Goal: Information Seeking & Learning: Find specific fact

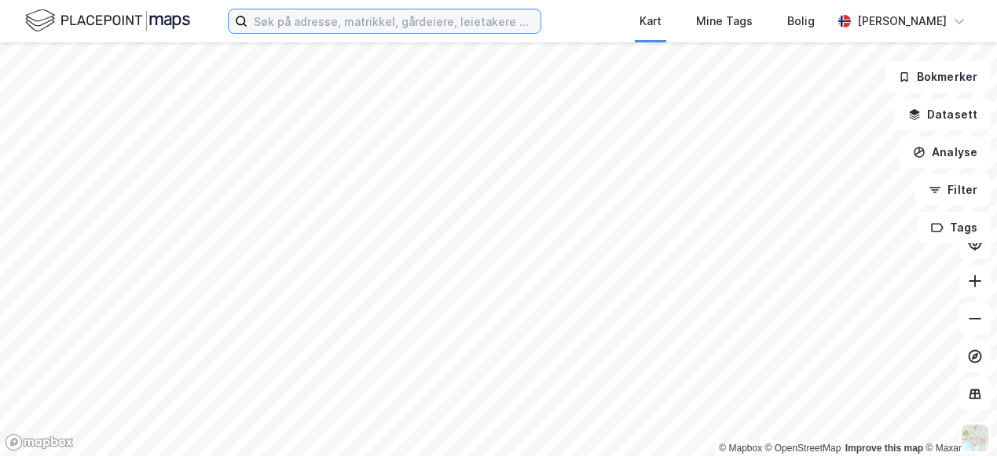
click at [313, 25] on input at bounding box center [393, 21] width 293 height 24
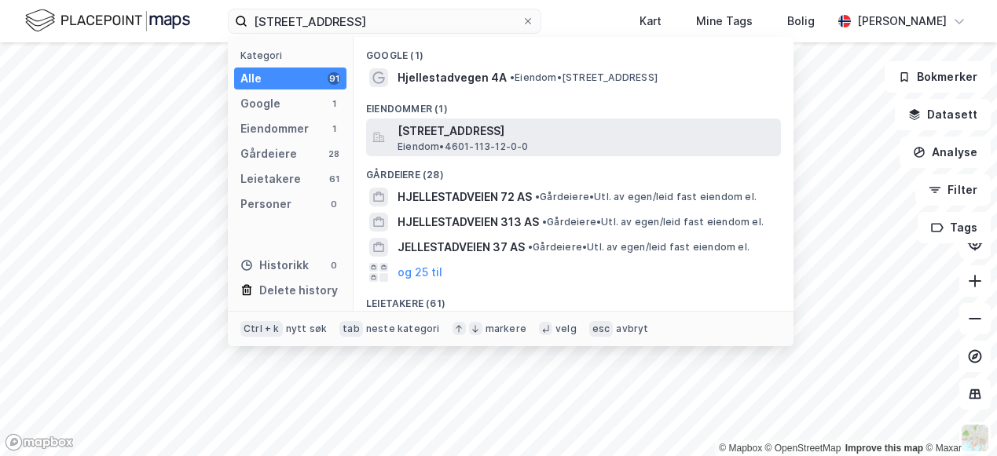
click at [508, 134] on span "[STREET_ADDRESS]" at bounding box center [585, 131] width 377 height 19
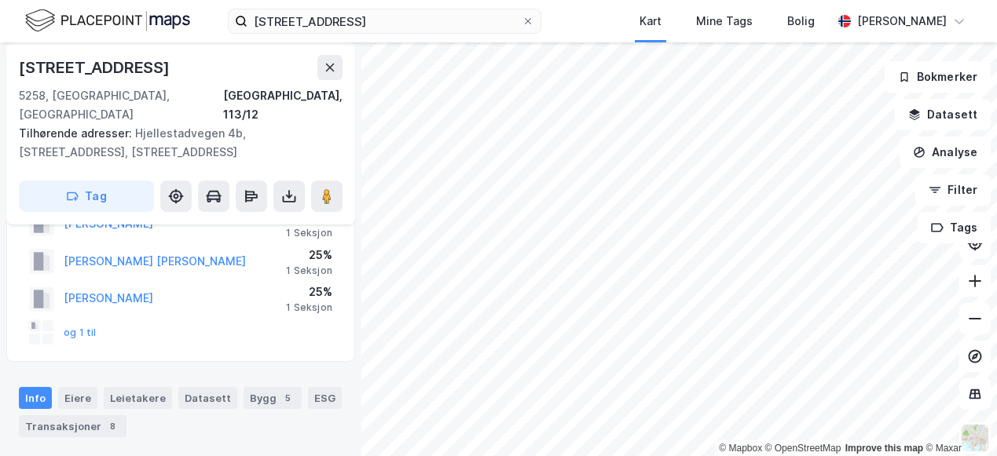
scroll to position [79, 0]
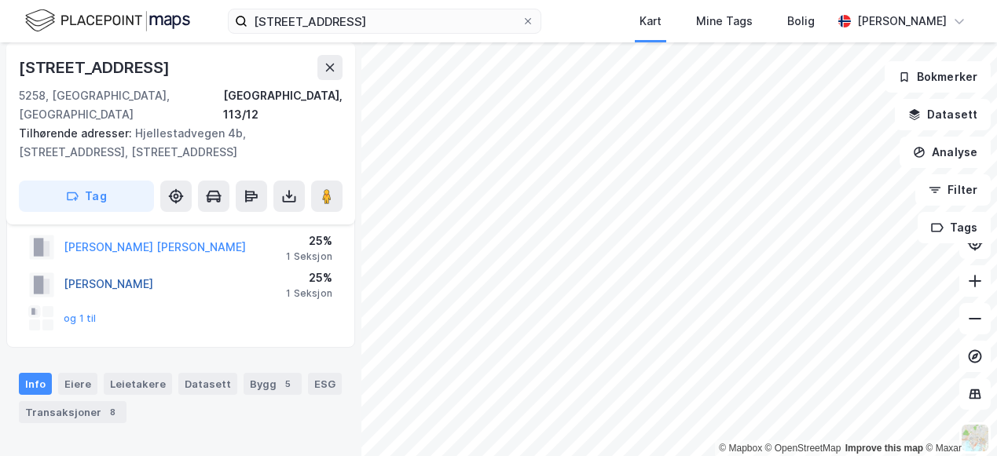
click at [0, 0] on button "[PERSON_NAME]" at bounding box center [0, 0] width 0 height 0
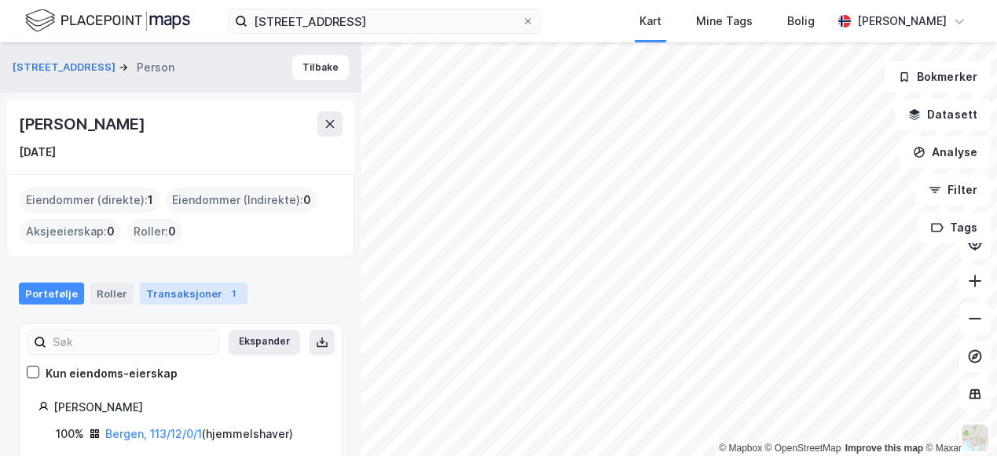
scroll to position [26, 0]
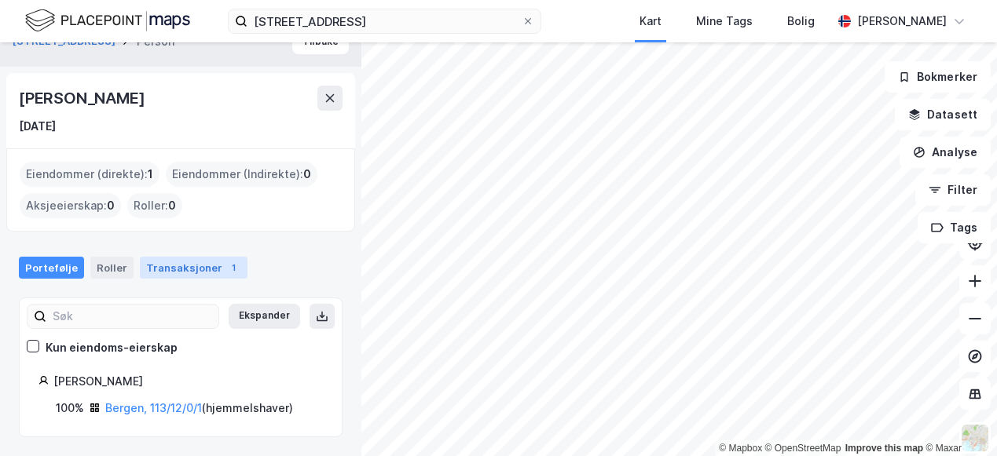
click at [171, 257] on div "Transaksjoner 1" at bounding box center [194, 268] width 108 height 22
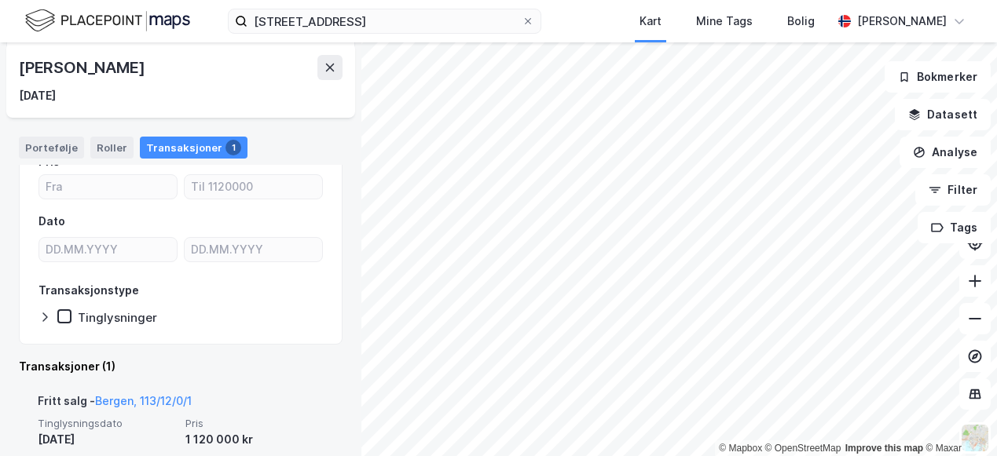
scroll to position [309, 0]
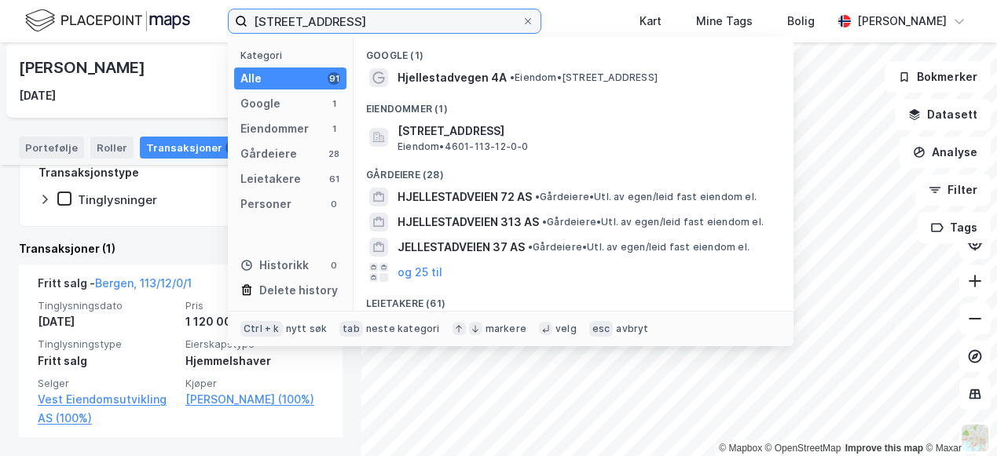
drag, startPoint x: 337, startPoint y: 22, endPoint x: 218, endPoint y: 21, distance: 119.4
click at [220, 21] on div "[STREET_ADDRESS] Kategori Alle 91 Google 1 Eiendommer 1 Gårdeiere 28 Leietakere…" at bounding box center [498, 21] width 997 height 42
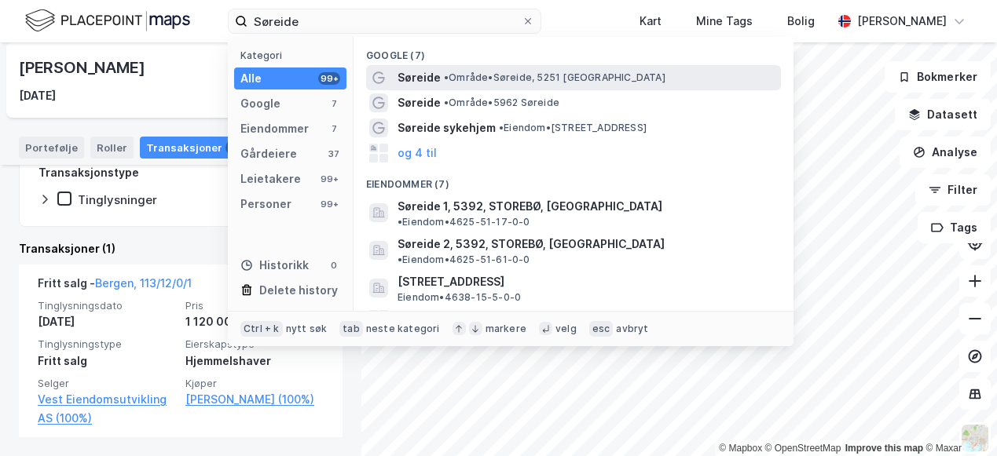
click at [454, 72] on span "• Område • Søreide, [GEOGRAPHIC_DATA]" at bounding box center [555, 77] width 222 height 13
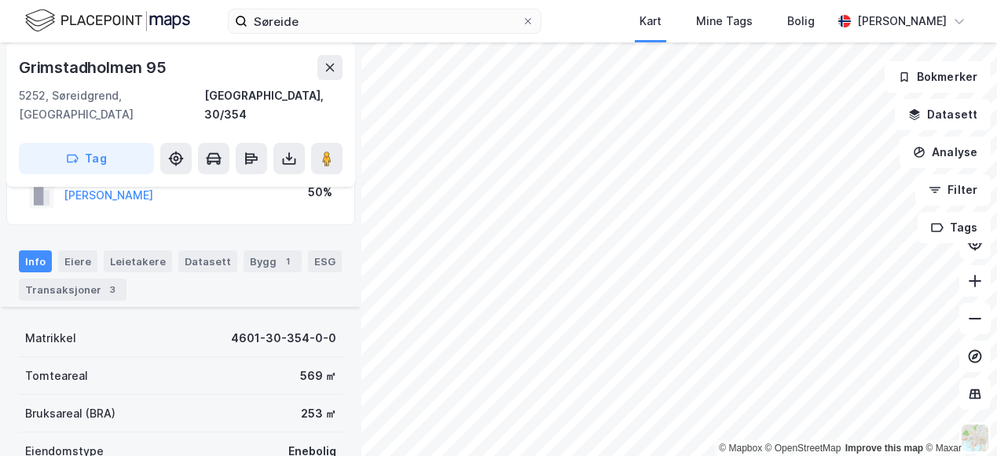
scroll to position [236, 0]
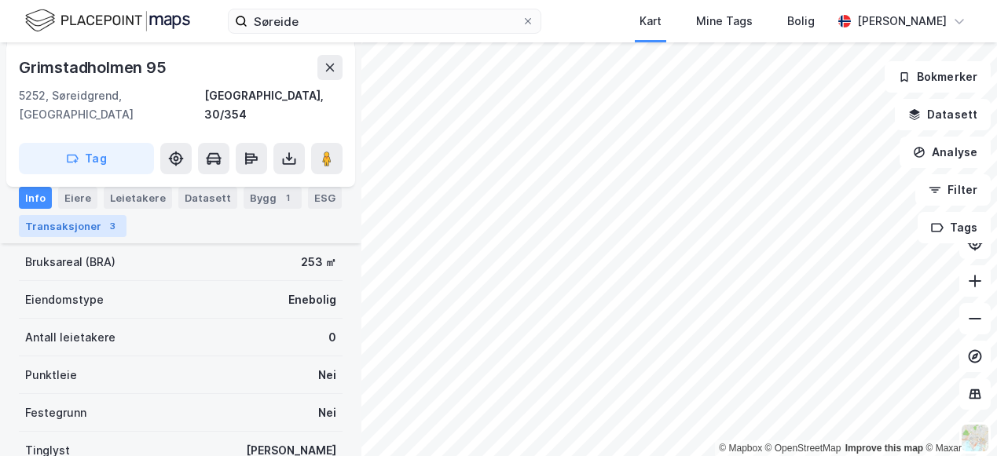
click at [104, 227] on div "3" at bounding box center [112, 226] width 16 height 16
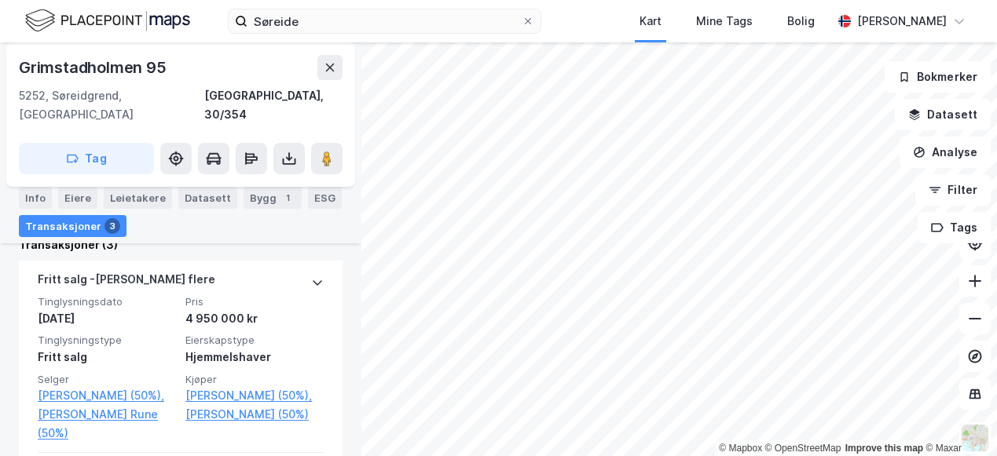
scroll to position [393, 0]
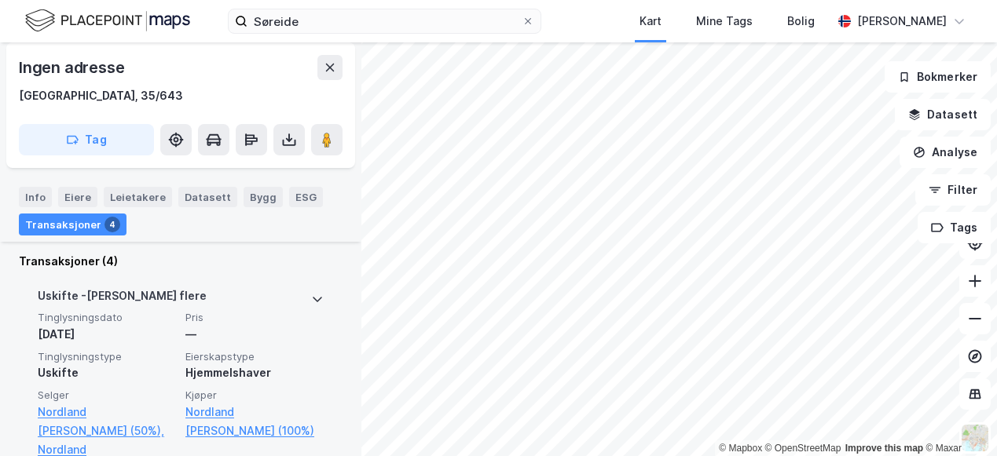
scroll to position [267, 0]
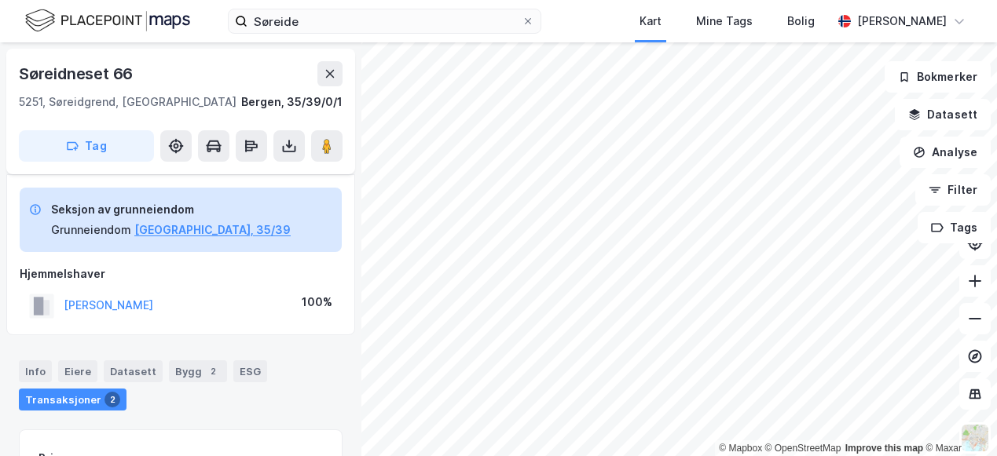
scroll to position [267, 0]
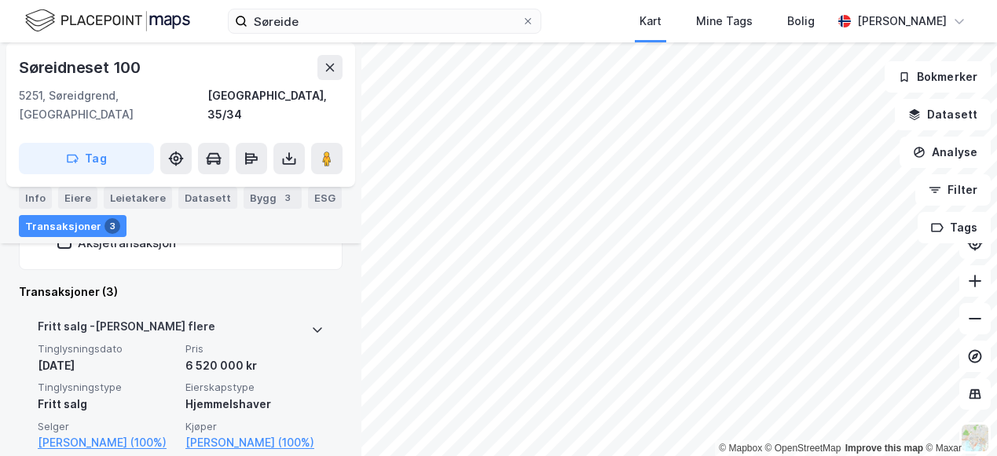
scroll to position [347, 0]
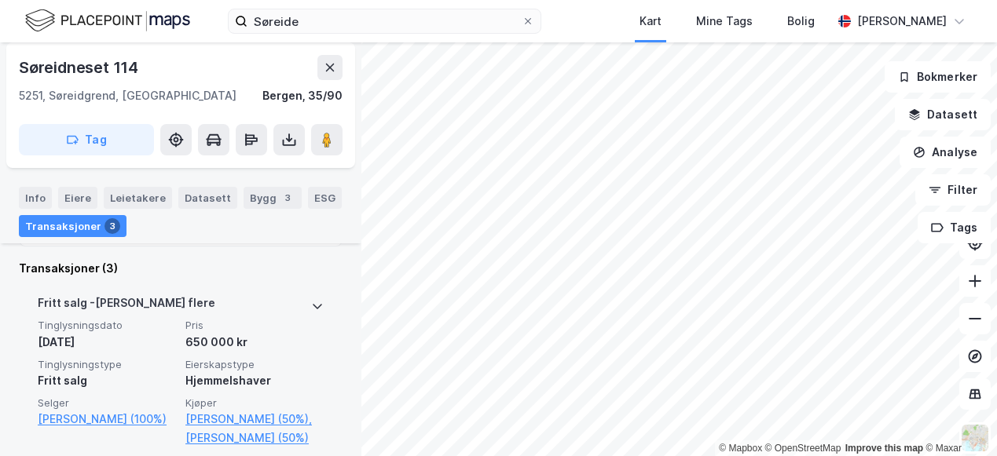
scroll to position [379, 0]
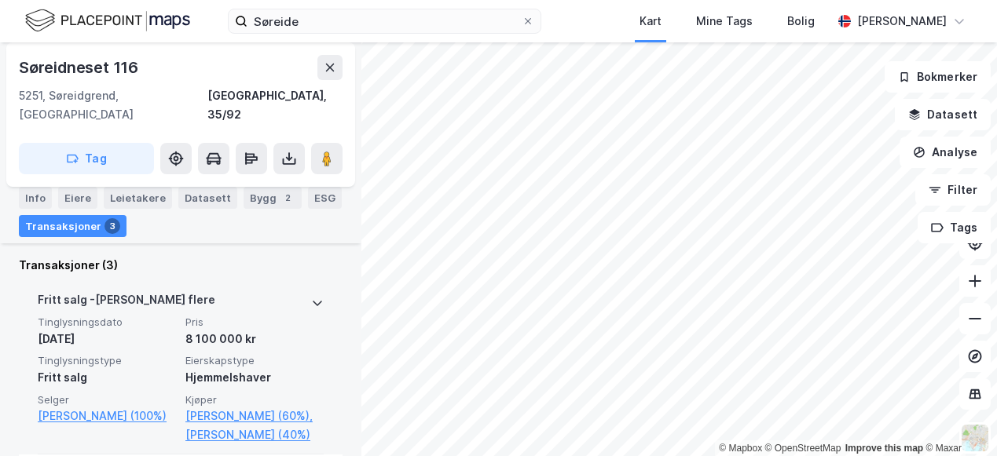
scroll to position [379, 0]
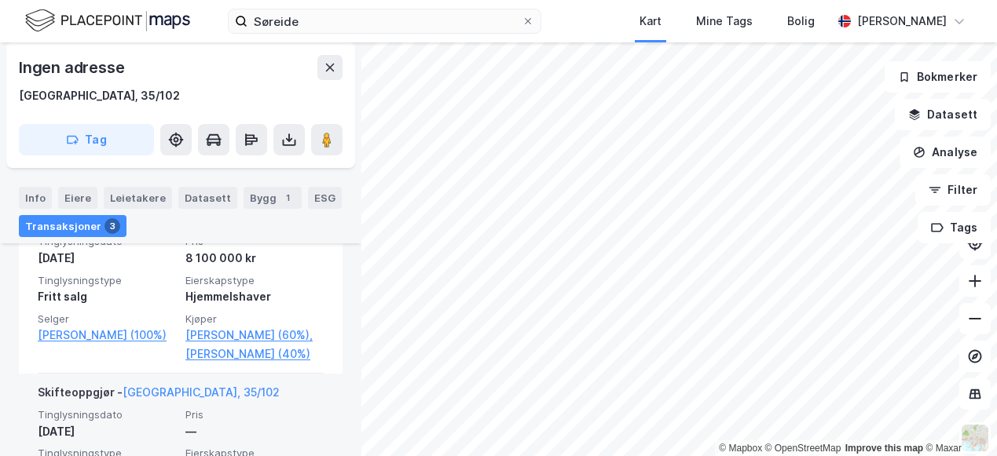
scroll to position [458, 0]
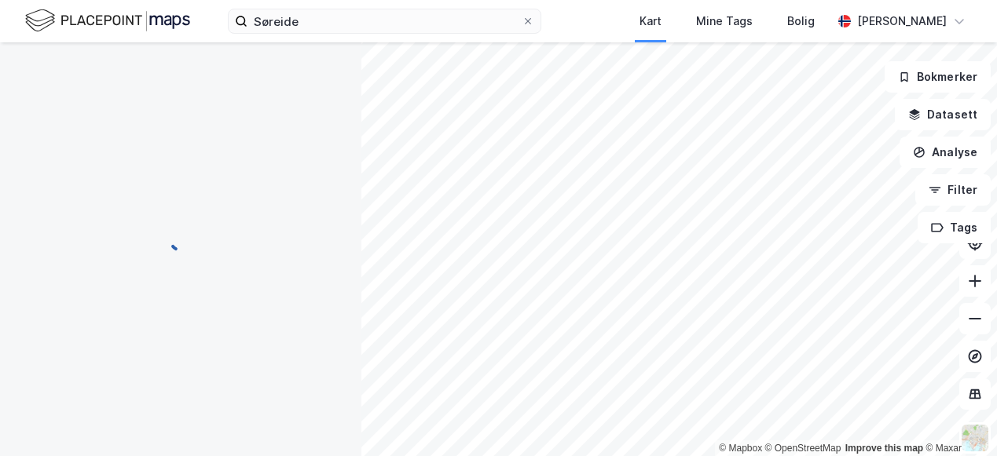
scroll to position [222, 0]
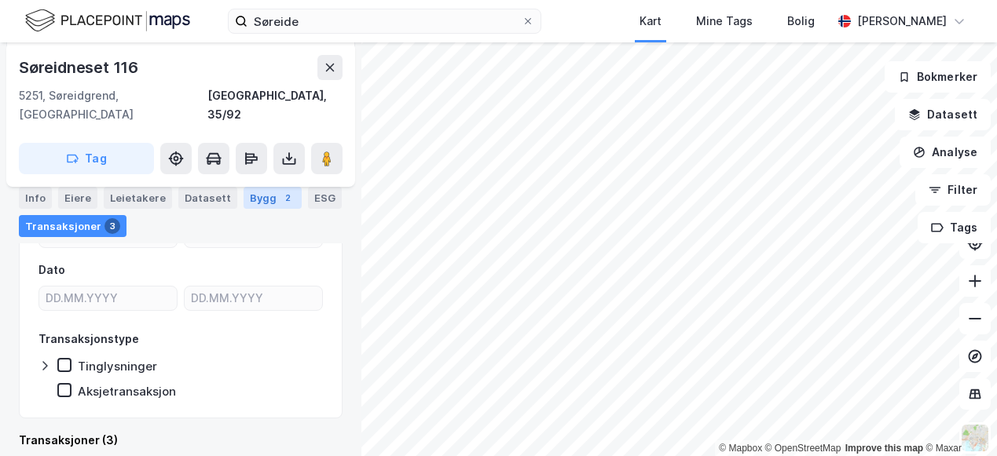
click at [258, 207] on div "Bygg 2" at bounding box center [273, 198] width 58 height 22
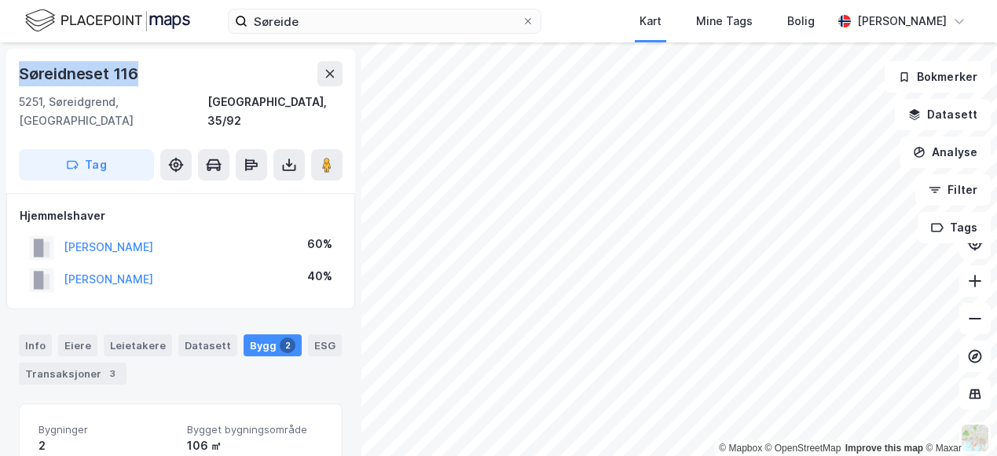
drag, startPoint x: 113, startPoint y: 72, endPoint x: 11, endPoint y: 75, distance: 102.1
click at [11, 75] on div "Søreidneset 116 5251, Søreidgrend, [GEOGRAPHIC_DATA], 35/92 Tag" at bounding box center [180, 121] width 349 height 145
copy div "Søreidneset 116"
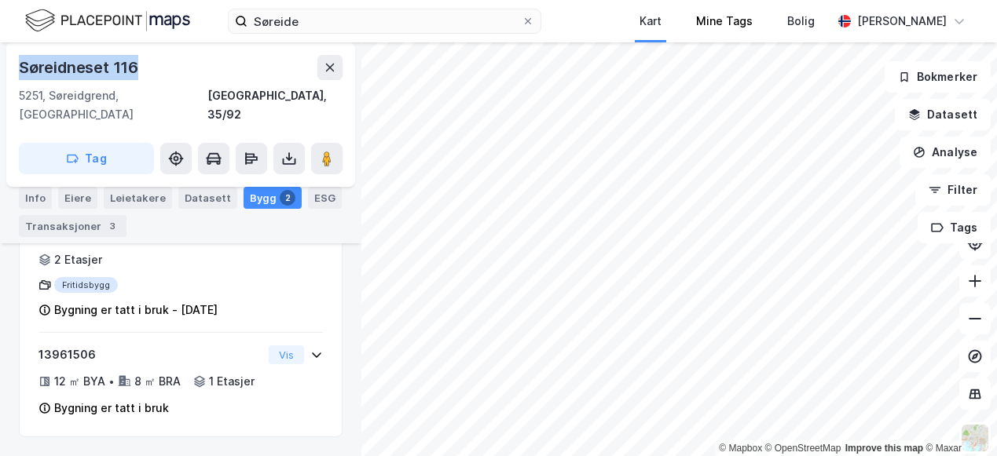
scroll to position [314, 0]
click at [979, 328] on button at bounding box center [974, 318] width 31 height 31
click at [976, 324] on button at bounding box center [974, 318] width 31 height 31
click at [971, 325] on icon at bounding box center [975, 319] width 16 height 16
click at [976, 324] on icon at bounding box center [975, 319] width 16 height 16
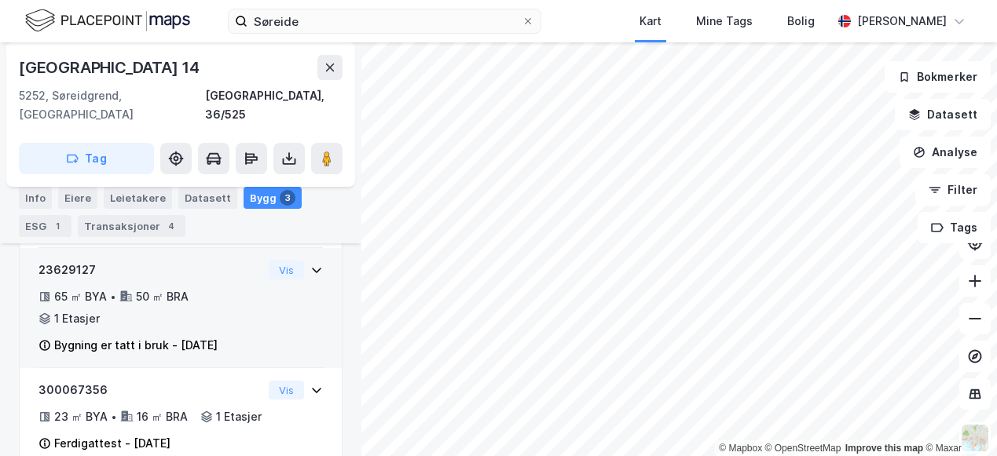
scroll to position [434, 0]
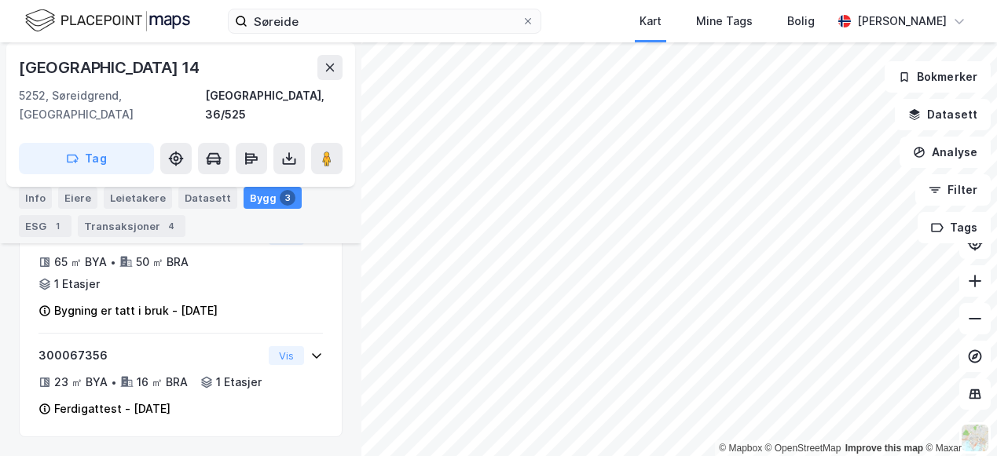
click at [73, 198] on div "Eiere" at bounding box center [77, 198] width 39 height 22
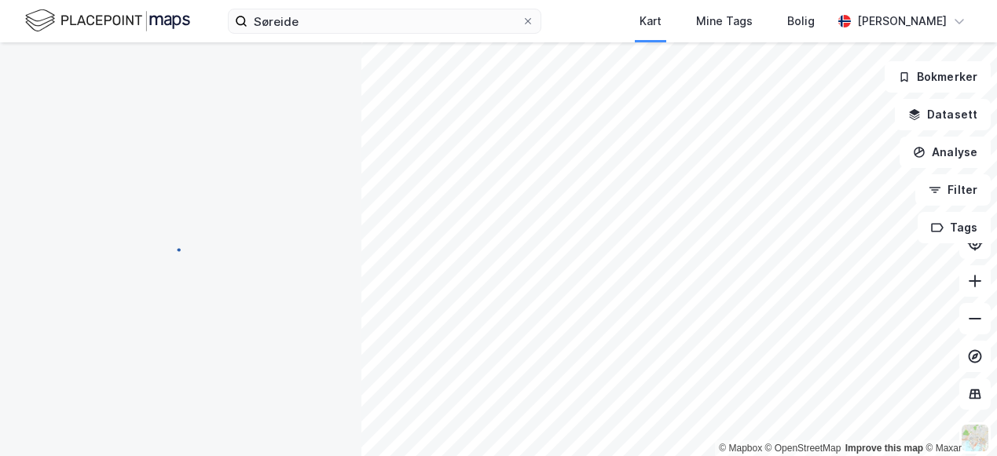
scroll to position [1, 0]
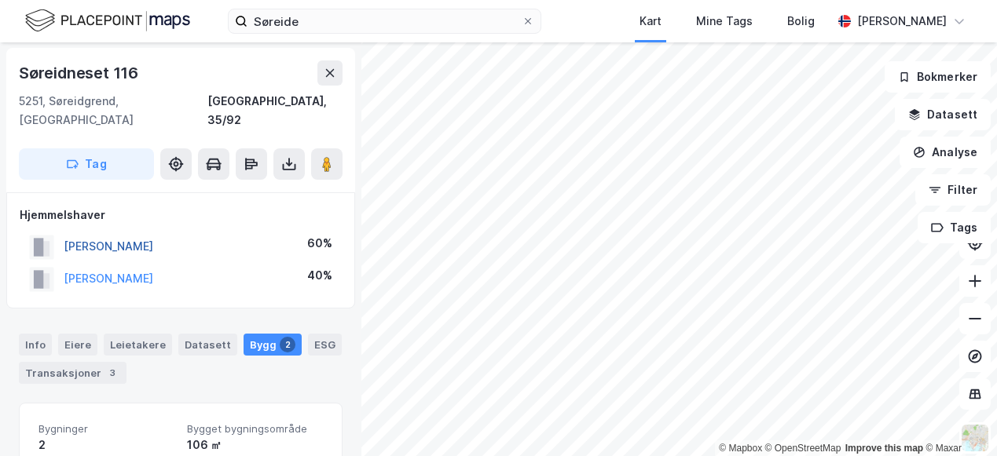
click at [0, 0] on button "[PERSON_NAME]" at bounding box center [0, 0] width 0 height 0
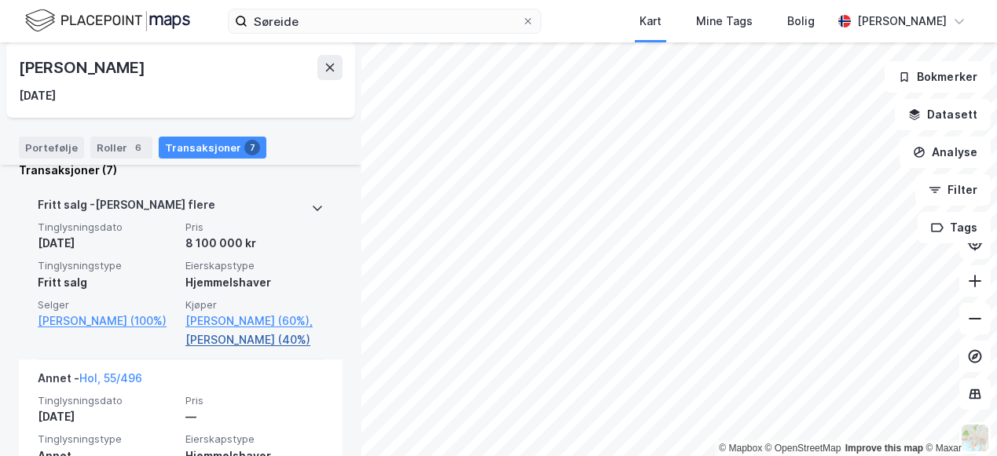
scroll to position [372, 0]
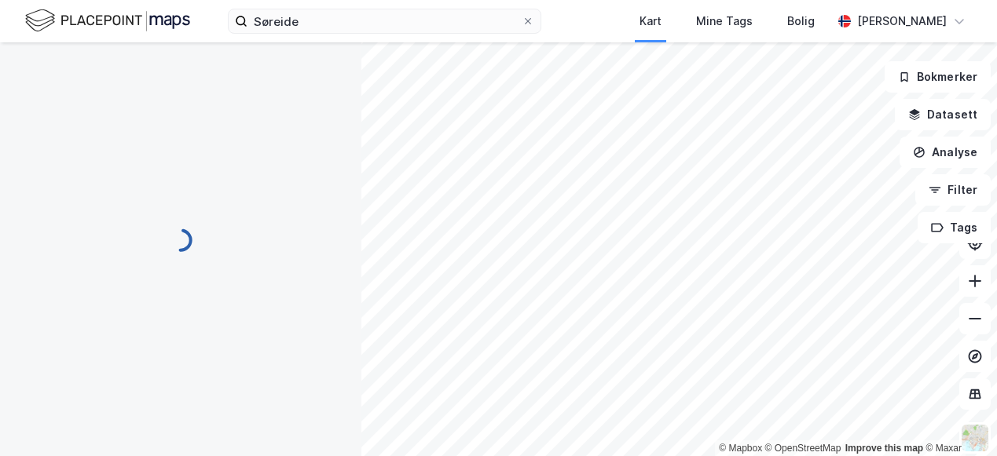
scroll to position [1, 0]
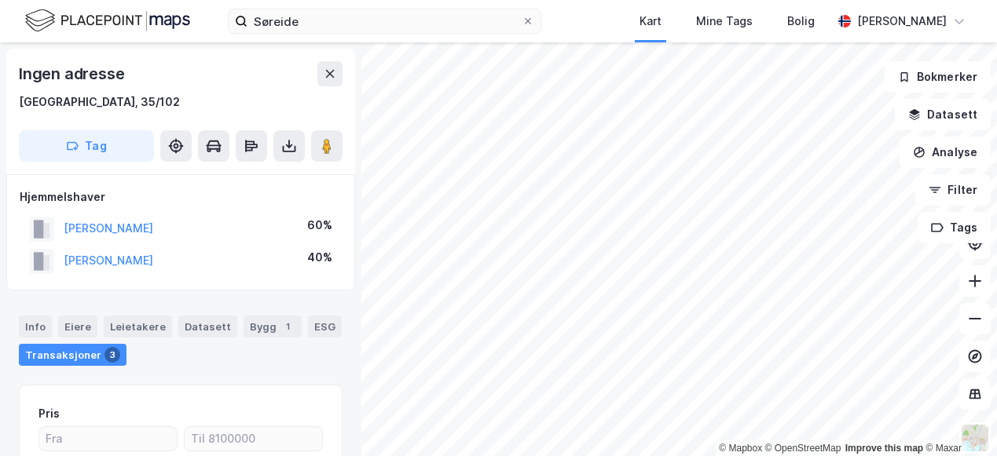
scroll to position [1, 0]
click at [152, 219] on div "[PERSON_NAME]" at bounding box center [109, 227] width 90 height 19
click at [0, 0] on button "[PERSON_NAME]" at bounding box center [0, 0] width 0 height 0
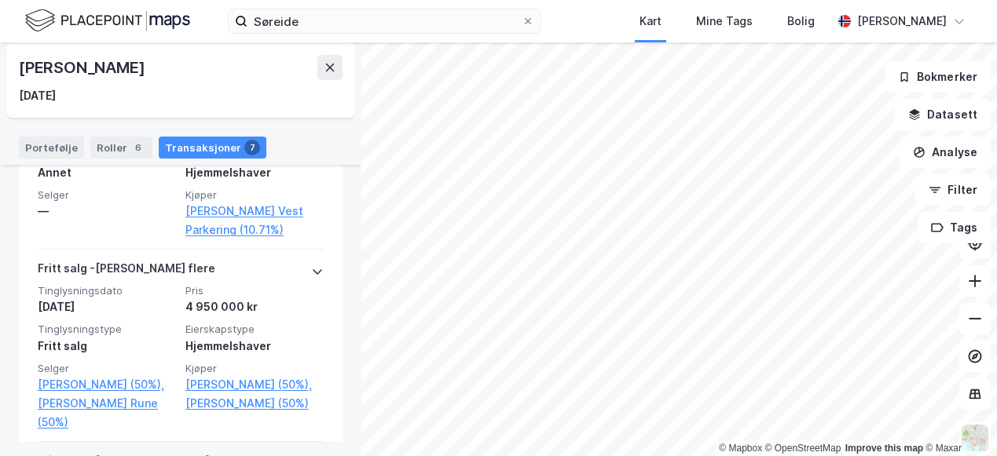
scroll to position [843, 0]
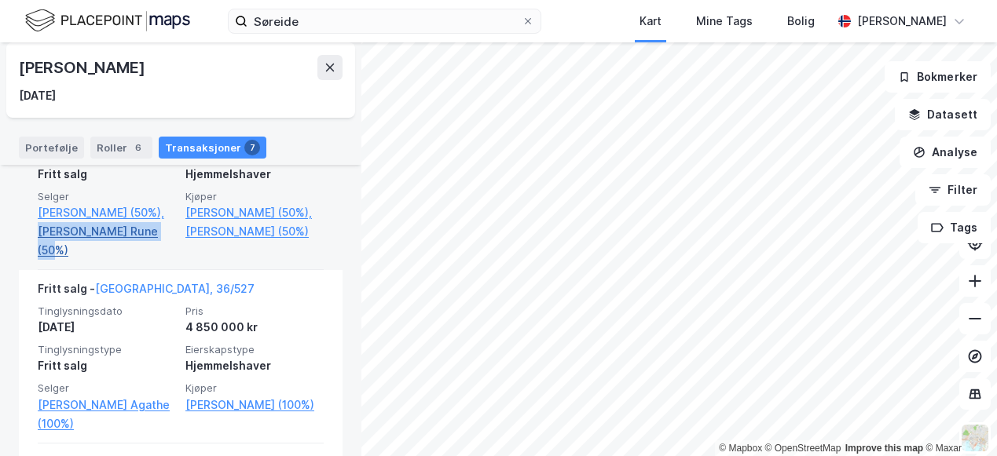
drag, startPoint x: 23, startPoint y: 273, endPoint x: 169, endPoint y: 272, distance: 146.1
click at [169, 270] on div "[PERSON_NAME] flere Tinglysningsdato [DATE] Pris 4 950 000 kr Tinglysningstype …" at bounding box center [181, 174] width 324 height 192
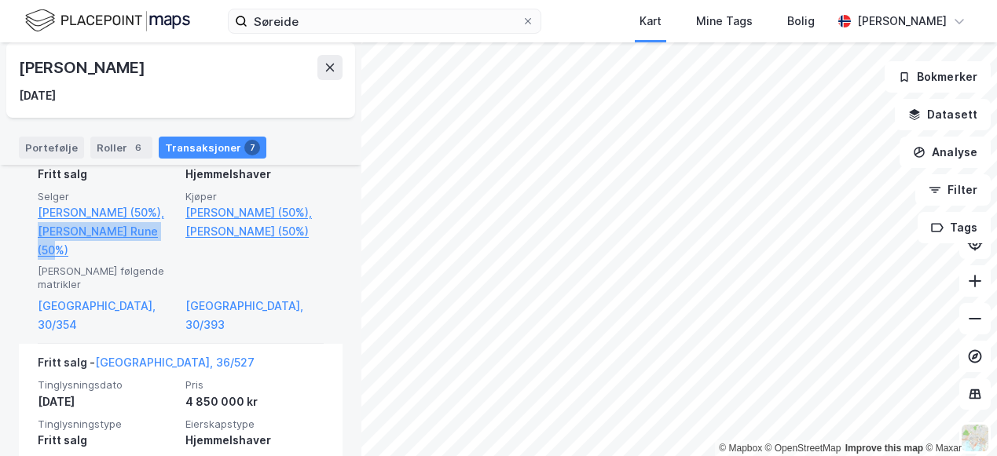
copy link "[PERSON_NAME] Rune (50%)"
click at [19, 309] on div "[PERSON_NAME] flere Tinglysningsdato [DATE] Pris 4 950 000 kr Tinglysningstype …" at bounding box center [181, 211] width 324 height 267
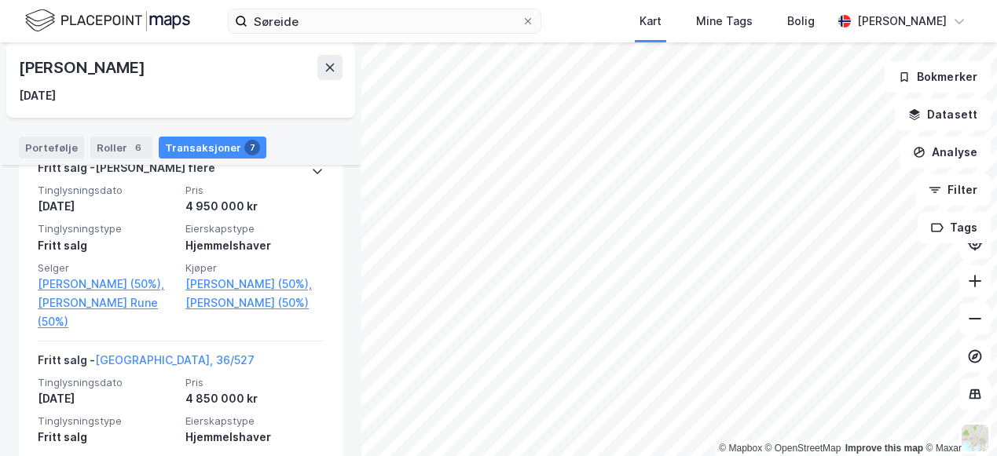
scroll to position [764, 0]
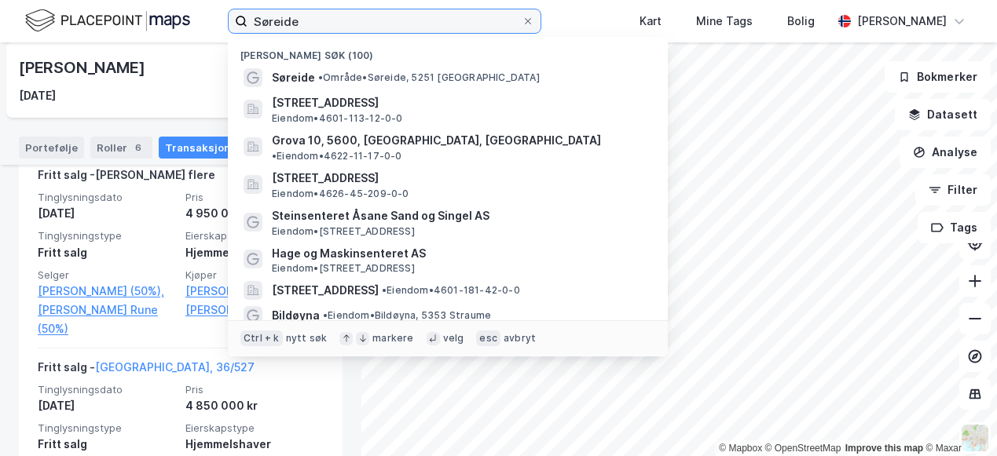
drag, startPoint x: 160, startPoint y: 2, endPoint x: 140, endPoint y: -1, distance: 20.6
click at [140, 0] on html "Søreide Nylige søk (100) Søreide • Område • Søreide, [STREET_ADDRESS] • 4601-11…" at bounding box center [498, 228] width 997 height 456
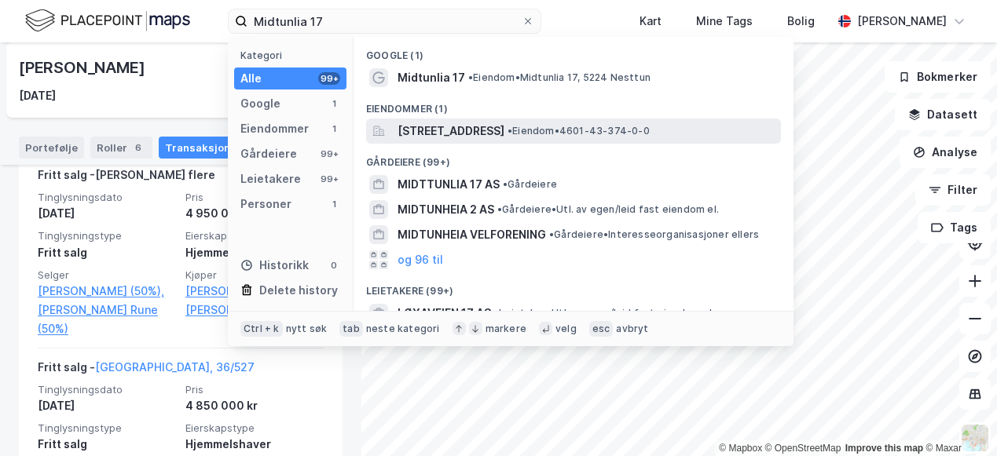
click at [463, 130] on span "[STREET_ADDRESS]" at bounding box center [450, 131] width 107 height 19
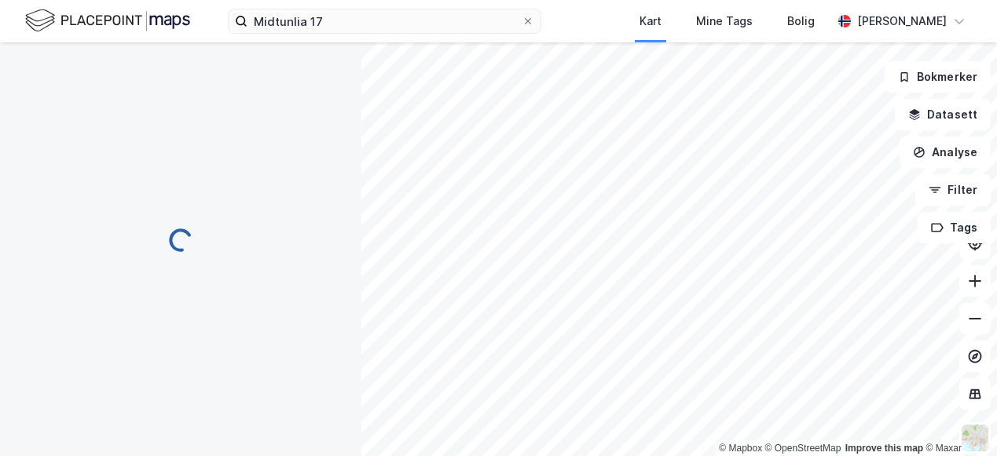
scroll to position [1, 0]
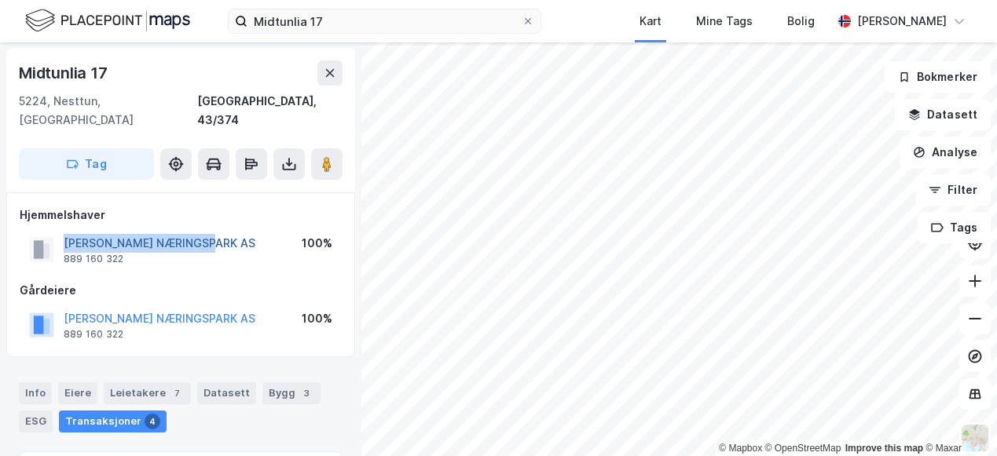
drag, startPoint x: 222, startPoint y: 222, endPoint x: 64, endPoint y: 219, distance: 157.1
click at [64, 231] on div "[PERSON_NAME] NÆRINGSPARK AS 889 160 322 100%" at bounding box center [181, 250] width 322 height 38
copy button "[PERSON_NAME] NÆRINGSPARK AS"
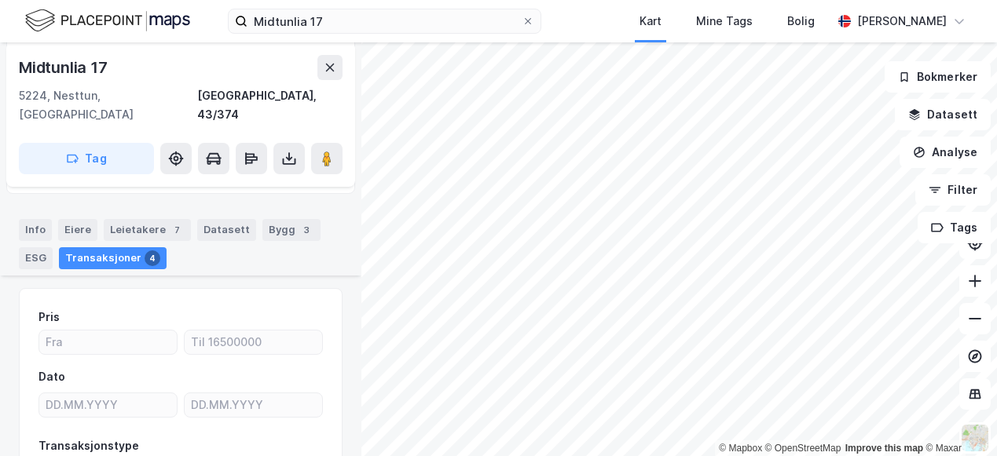
scroll to position [79, 0]
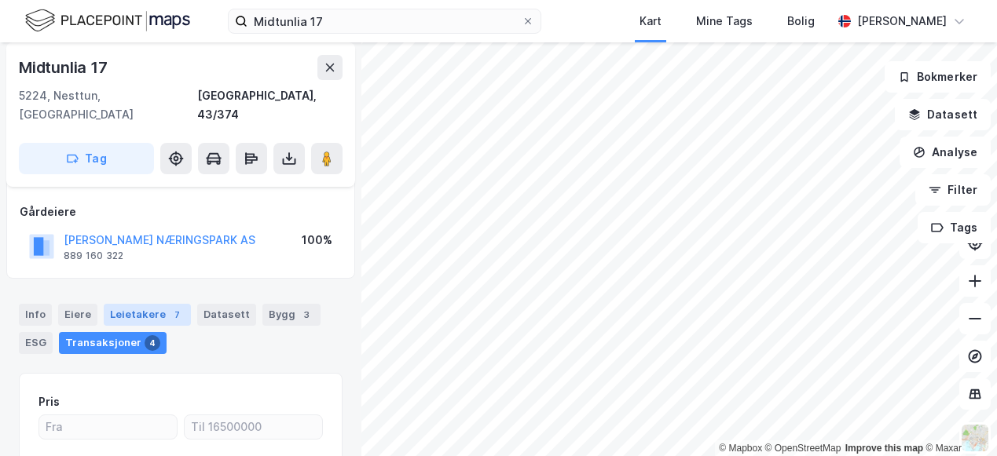
click at [169, 307] on div "7" at bounding box center [177, 315] width 16 height 16
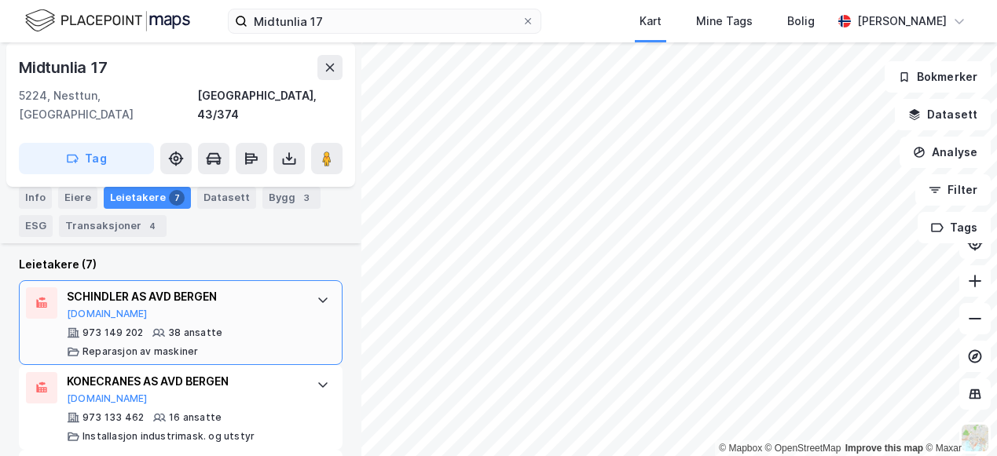
scroll to position [437, 0]
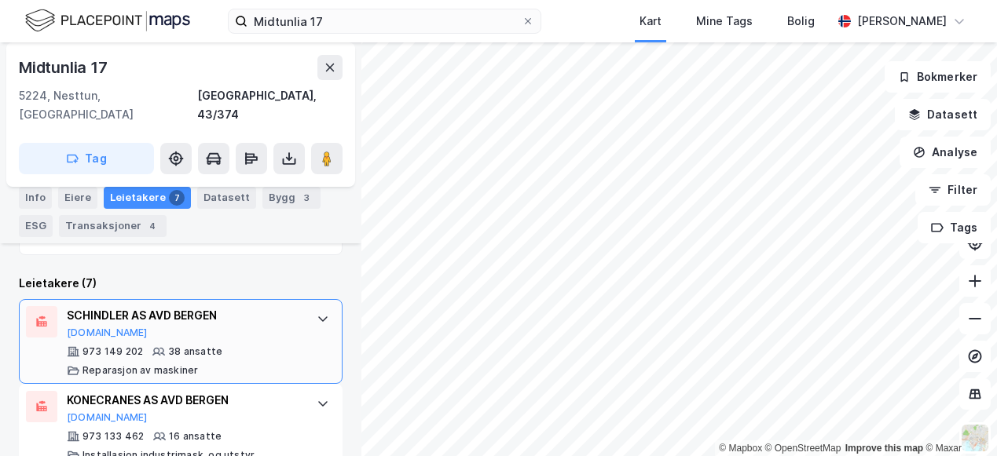
click at [156, 306] on div "SCHINDLER AS AVD BERGEN" at bounding box center [184, 315] width 234 height 19
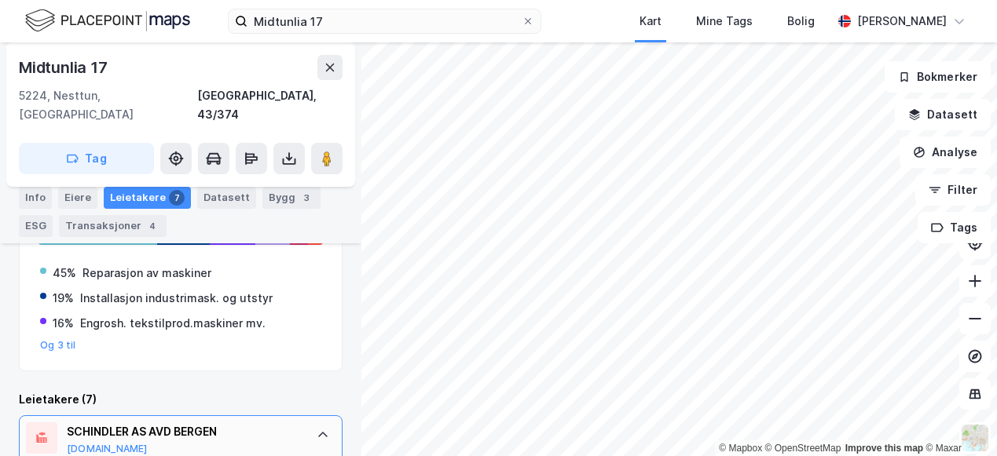
scroll to position [393, 0]
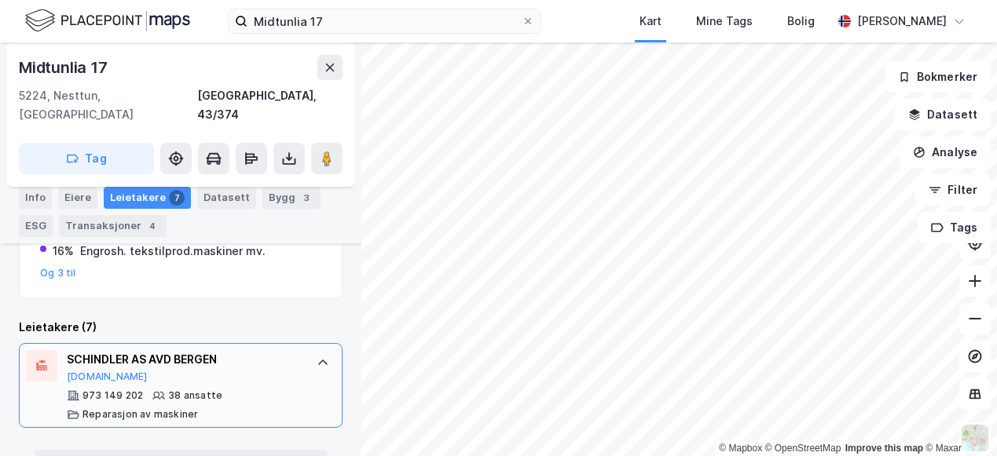
click at [245, 364] on div "SCHINDLER AS AVD BERGEN [DOMAIN_NAME]" at bounding box center [184, 366] width 234 height 33
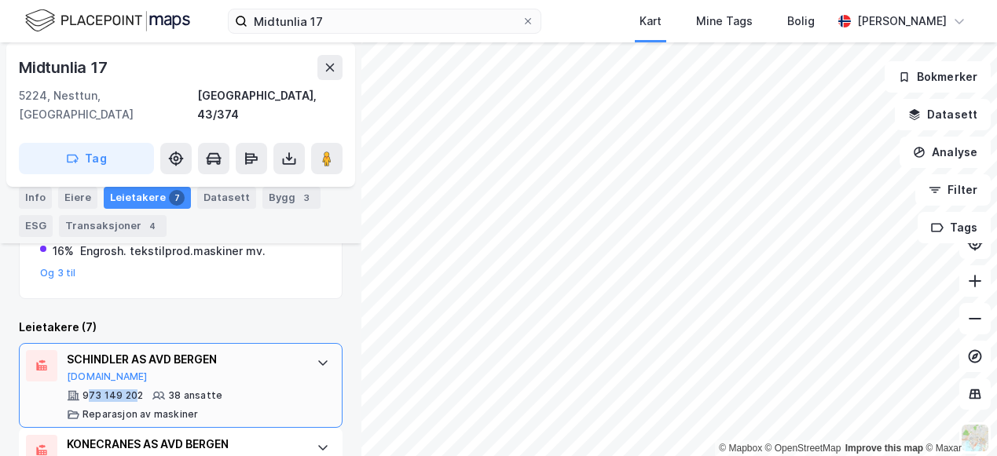
drag, startPoint x: 137, startPoint y: 368, endPoint x: 86, endPoint y: 379, distance: 51.3
click at [86, 379] on div "SCHINDLER AS AVD BERGEN [DOMAIN_NAME] 973 149 202 38 ansatte Reparasjon av mask…" at bounding box center [184, 385] width 234 height 71
drag, startPoint x: 86, startPoint y: 379, endPoint x: 141, endPoint y: 376, distance: 54.3
click at [141, 390] on div "973 149 202 38 ansatte Reparasjon av maskiner" at bounding box center [184, 405] width 234 height 31
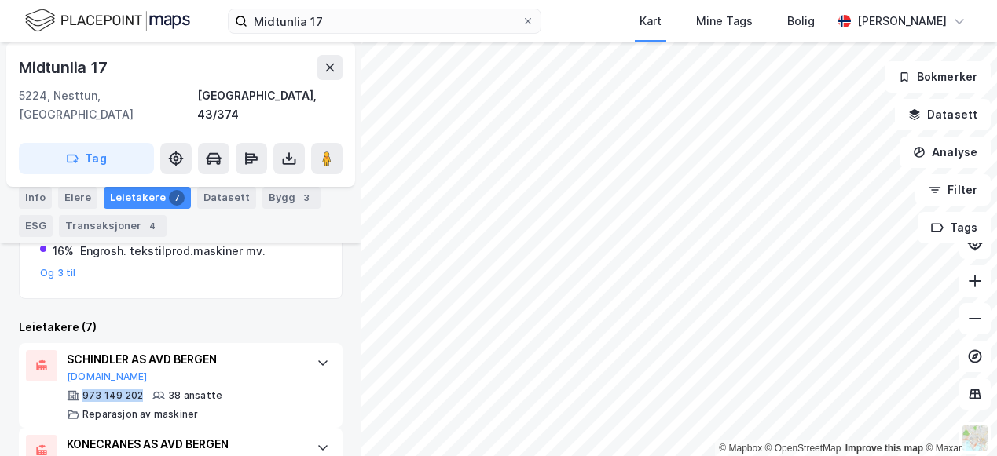
copy div "973 149 202"
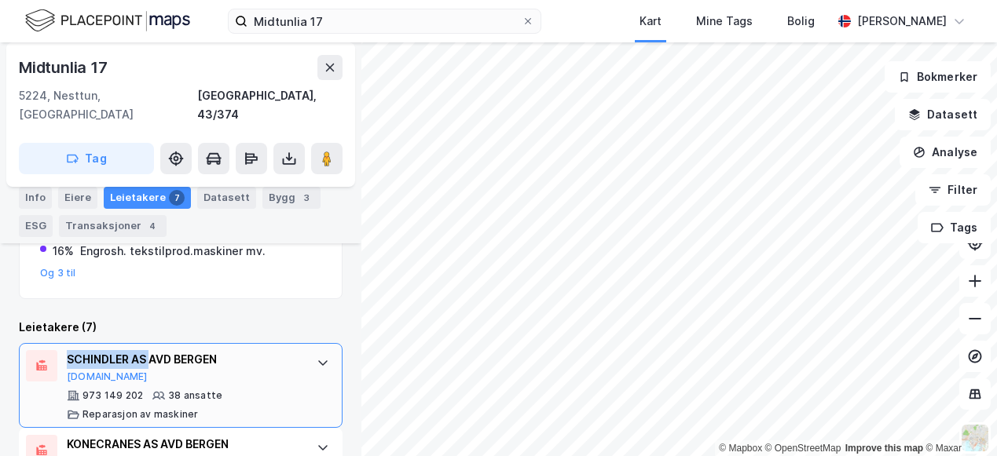
drag, startPoint x: 70, startPoint y: 343, endPoint x: 149, endPoint y: 342, distance: 79.4
click at [149, 350] on div "SCHINDLER AS AVD BERGEN" at bounding box center [184, 359] width 234 height 19
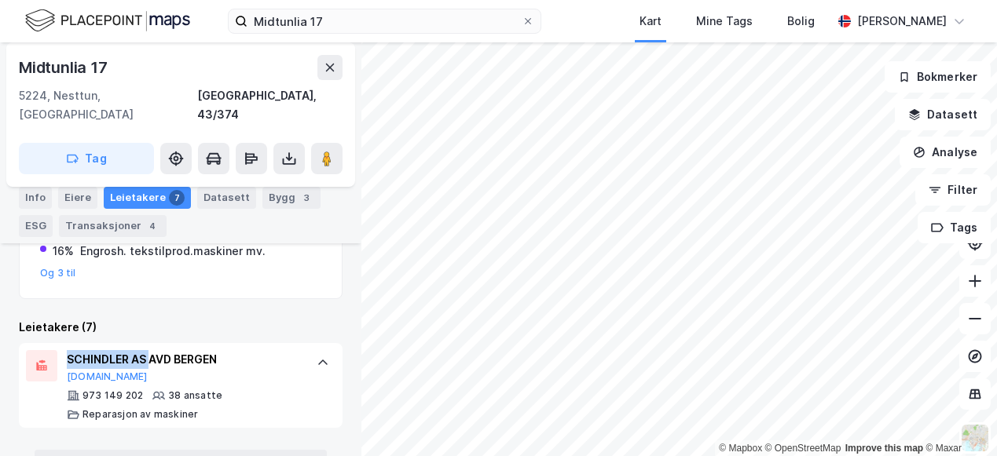
copy div "[PERSON_NAME] AS"
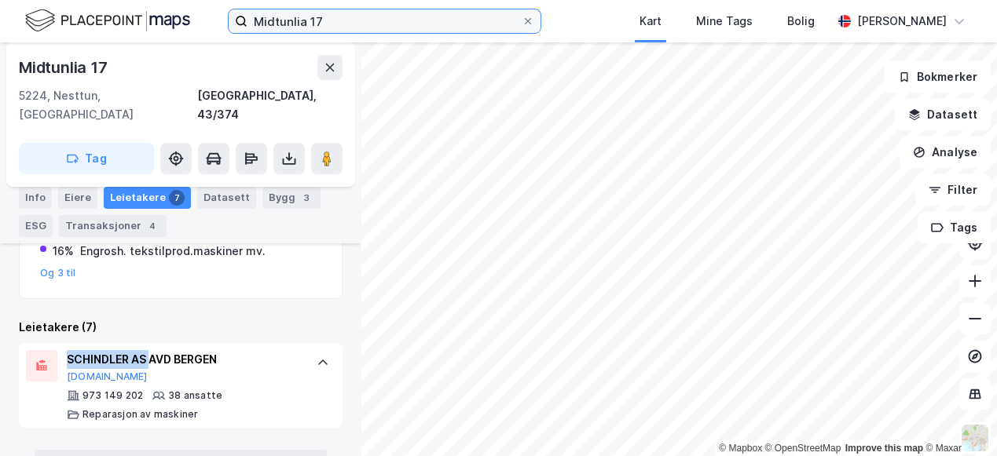
click at [405, 33] on label "Midtunlia 17" at bounding box center [384, 21] width 313 height 25
click at [405, 33] on input "Midtunlia 17" at bounding box center [384, 21] width 274 height 24
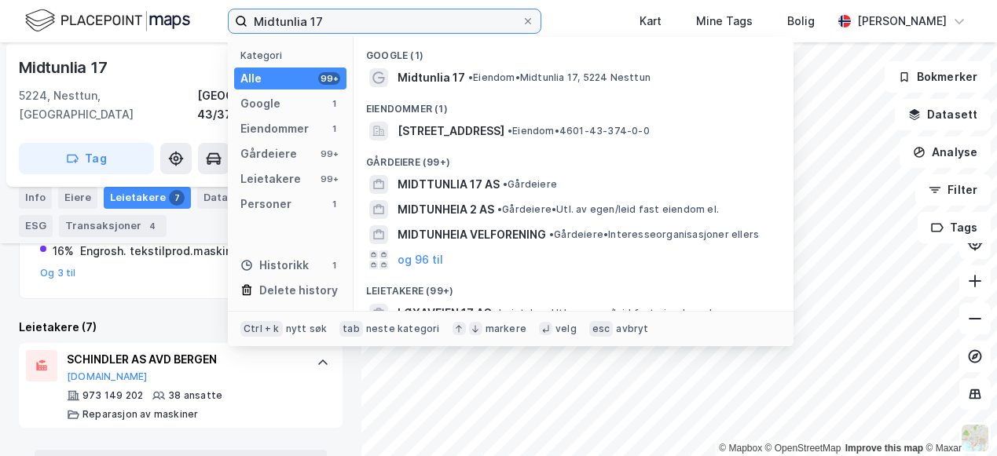
drag, startPoint x: 269, startPoint y: 17, endPoint x: 178, endPoint y: 16, distance: 90.3
click at [187, 16] on div "Midtunlia 17 Kategori Alle 99+ Google 1 Eiendommer 1 Gårdeiere 99+ Leietakere 9…" at bounding box center [498, 21] width 997 height 42
paste input "[PERSON_NAME] AS"
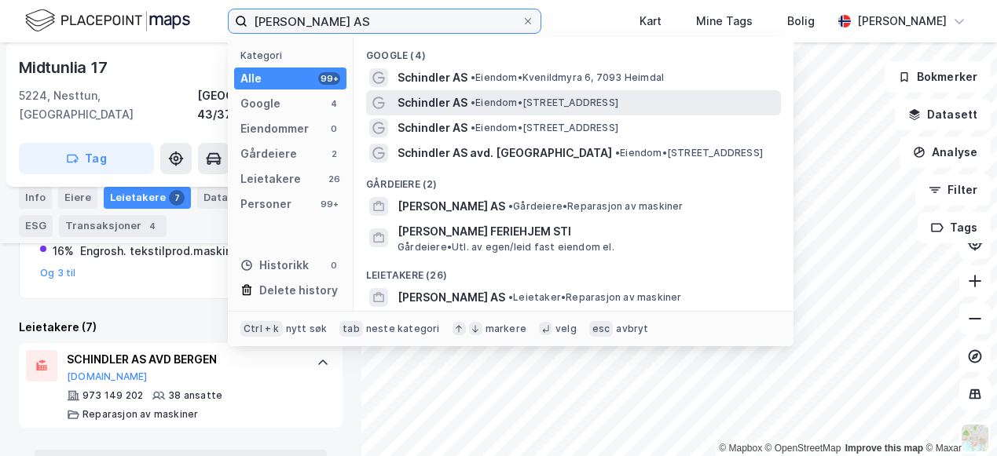
type input "[PERSON_NAME] AS"
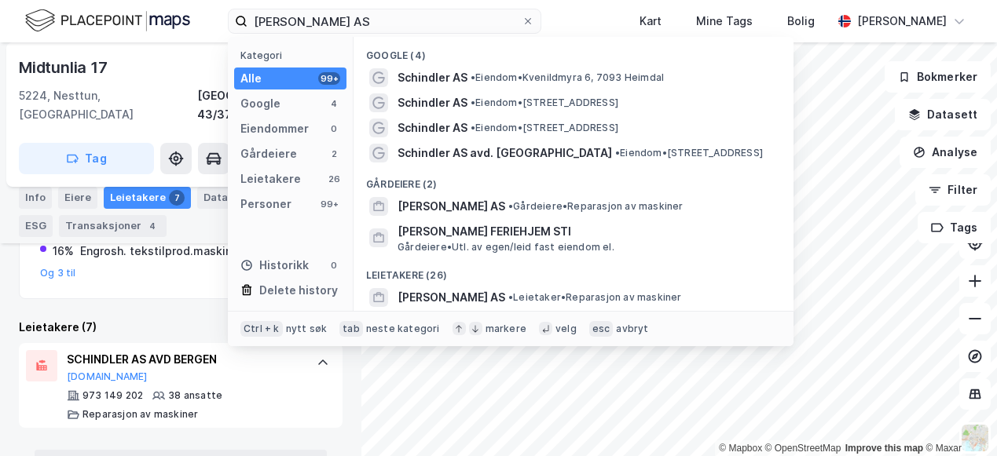
click at [290, 75] on div "Alle 99+" at bounding box center [290, 79] width 112 height 22
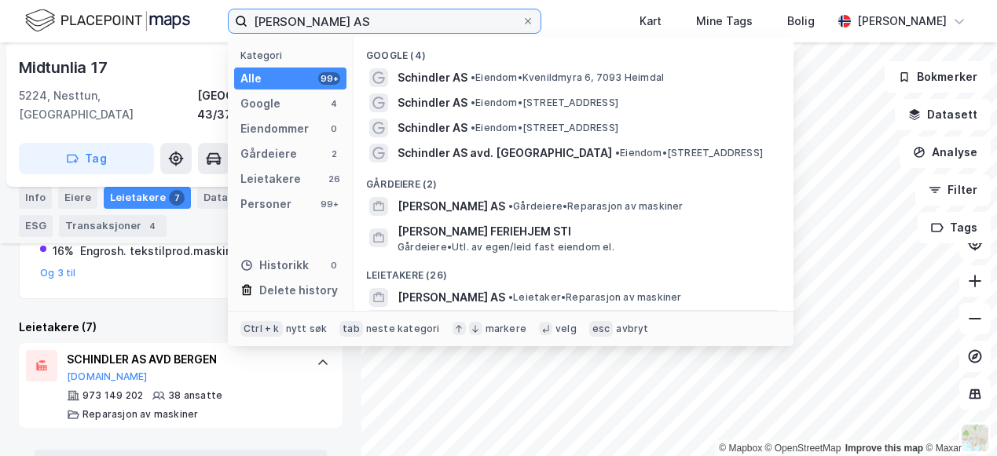
scroll to position [79, 0]
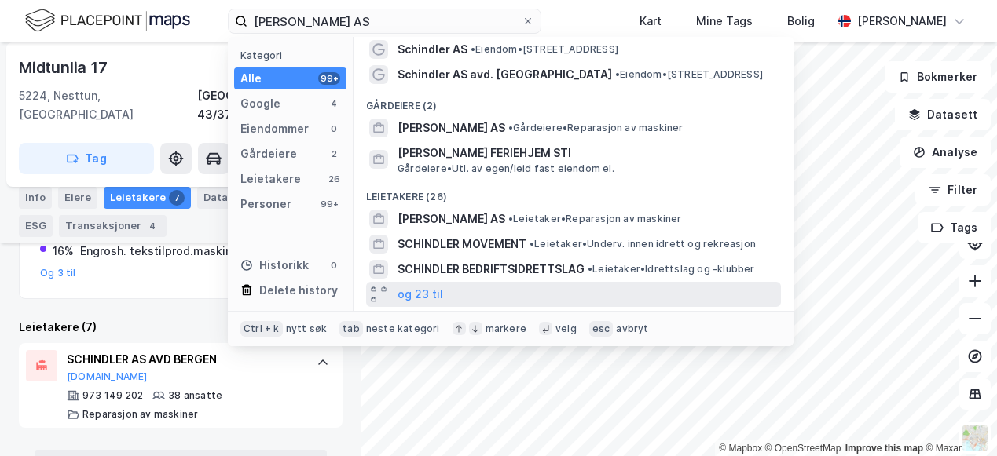
click at [453, 297] on div "og 23 til" at bounding box center [573, 294] width 415 height 25
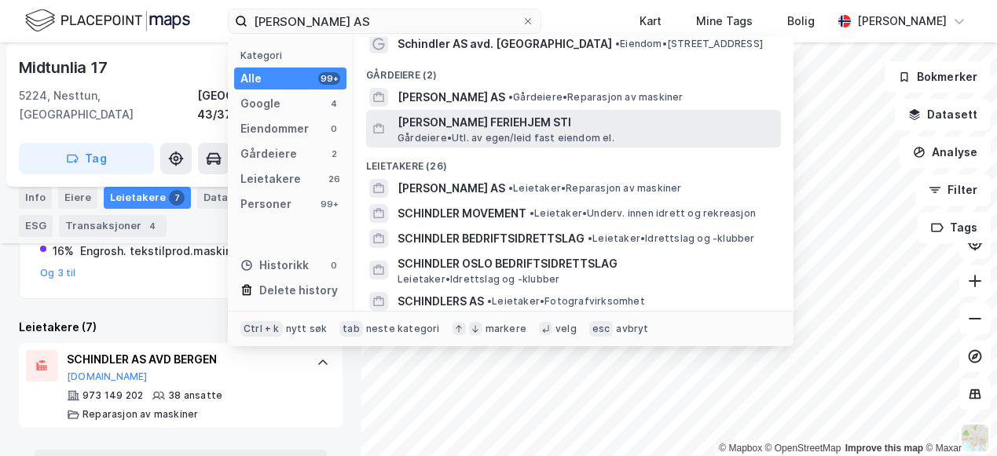
scroll to position [0, 0]
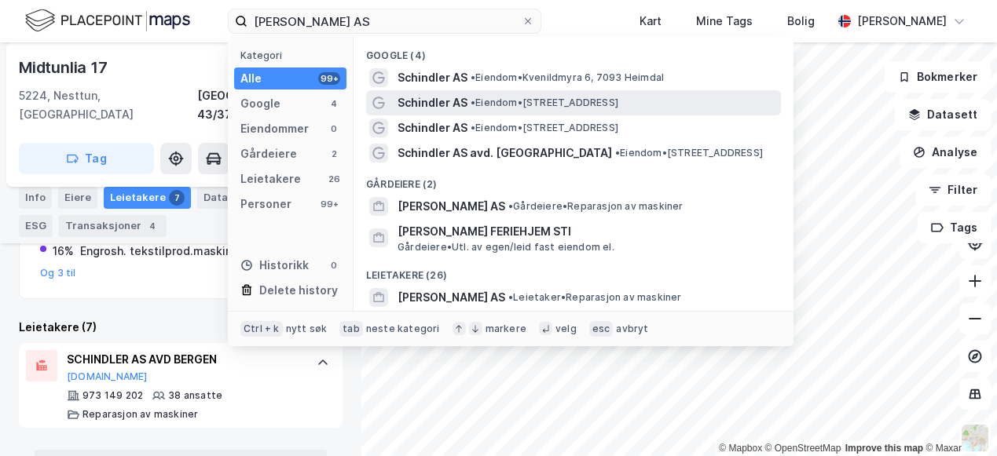
click at [438, 109] on span "Schindler AS" at bounding box center [432, 102] width 70 height 19
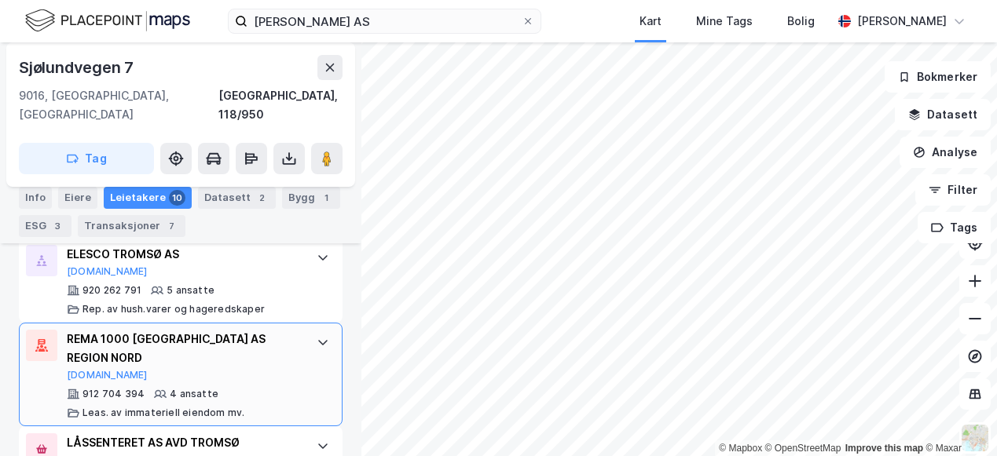
scroll to position [727, 0]
